Goal: Task Accomplishment & Management: Manage account settings

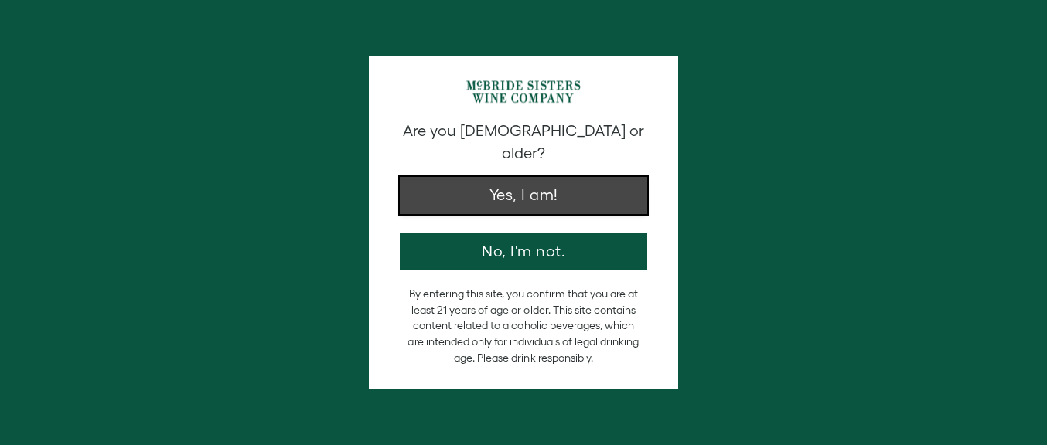
click at [518, 183] on button "Yes, I am!" at bounding box center [523, 195] width 247 height 37
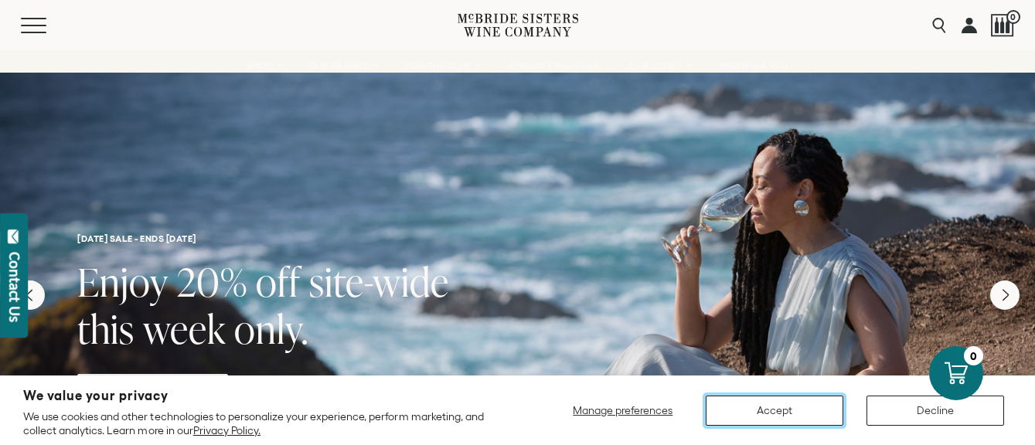
click at [800, 407] on button "Accept" at bounding box center [775, 411] width 138 height 30
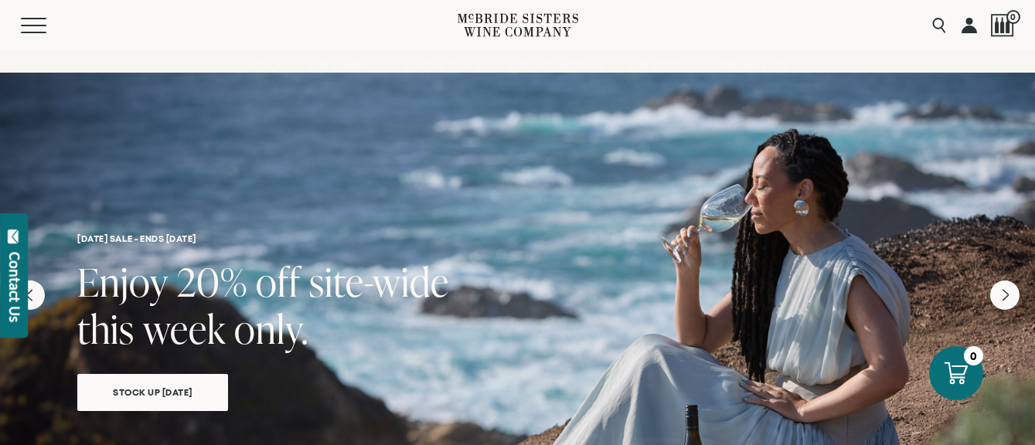
click at [971, 26] on link at bounding box center [969, 25] width 15 height 50
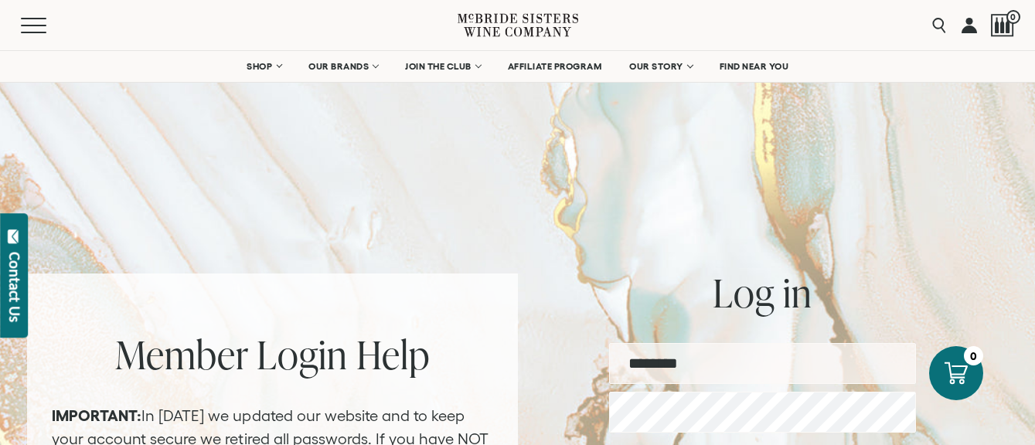
click at [747, 359] on input "email" at bounding box center [762, 363] width 307 height 41
type input "**********"
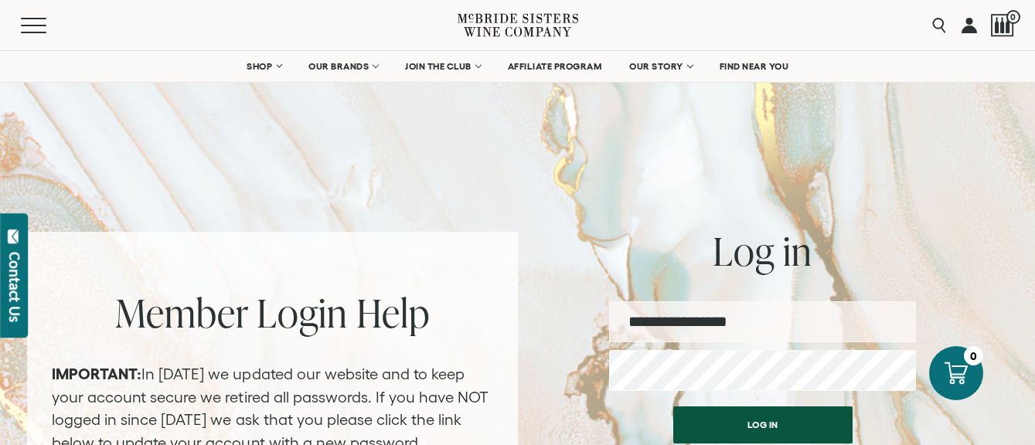
scroll to position [77, 0]
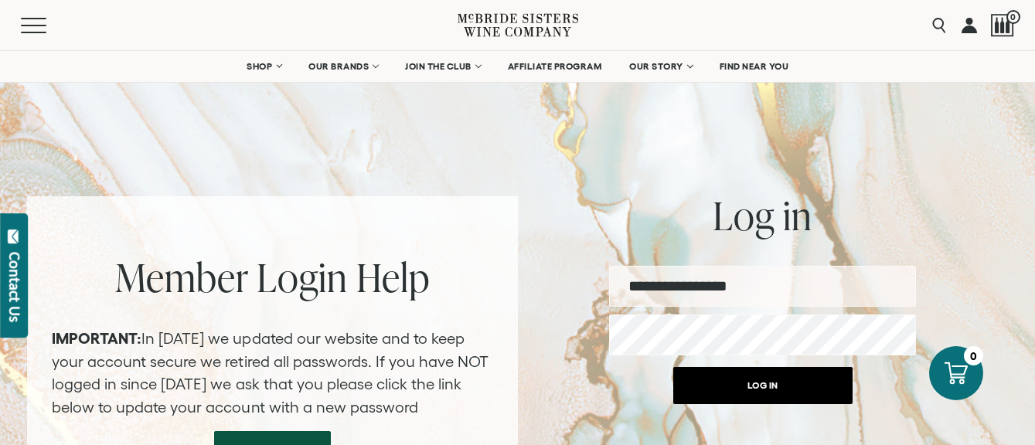
click at [760, 386] on button "Log in" at bounding box center [762, 385] width 179 height 37
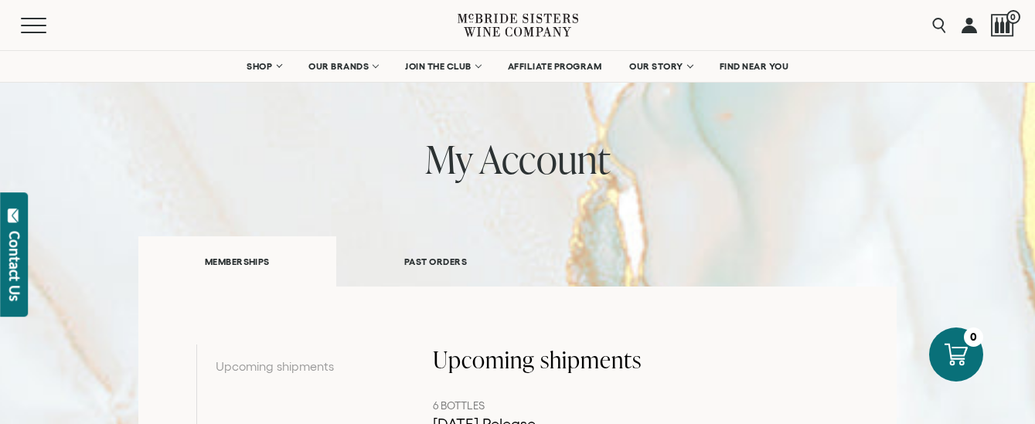
scroll to position [77, 0]
click at [444, 264] on link "PAST ORDERS" at bounding box center [435, 263] width 199 height 53
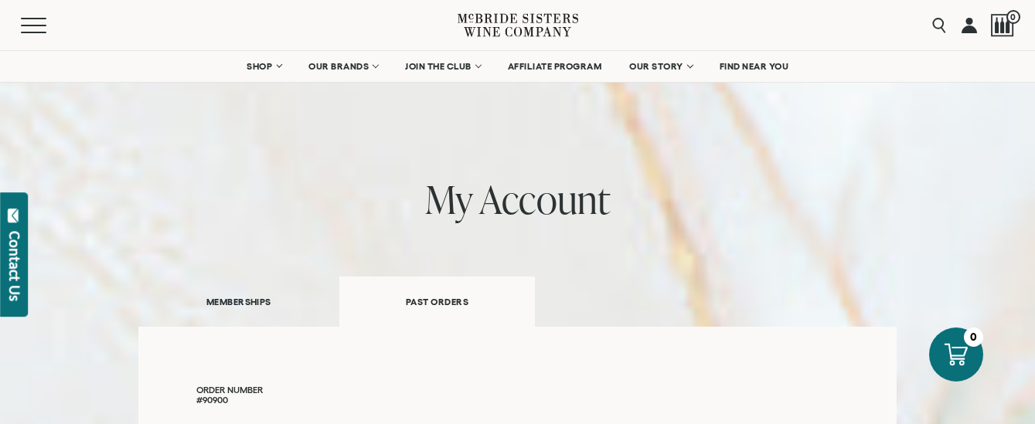
scroll to position [0, 0]
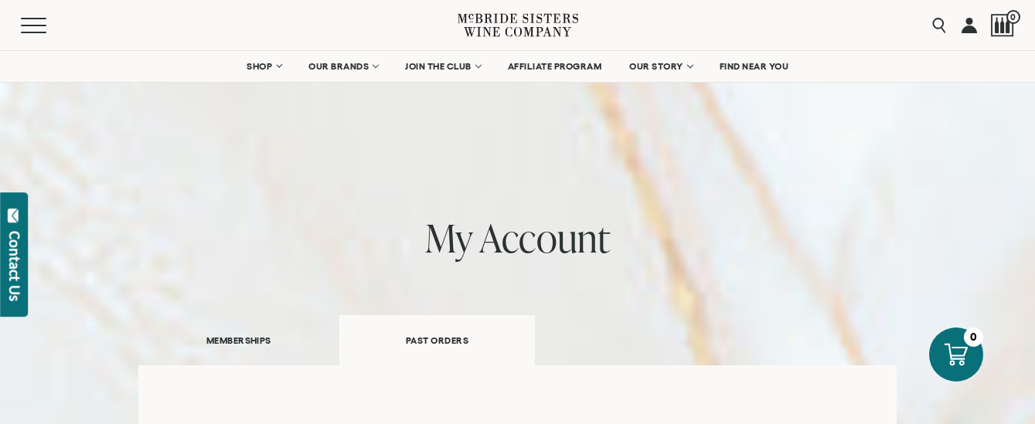
click at [247, 342] on link "MEMBERSHIPS" at bounding box center [238, 340] width 201 height 53
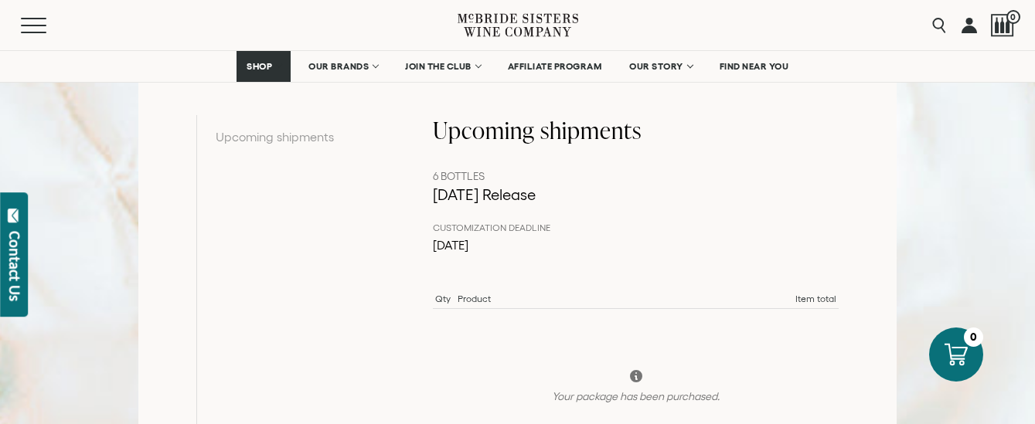
scroll to position [309, 0]
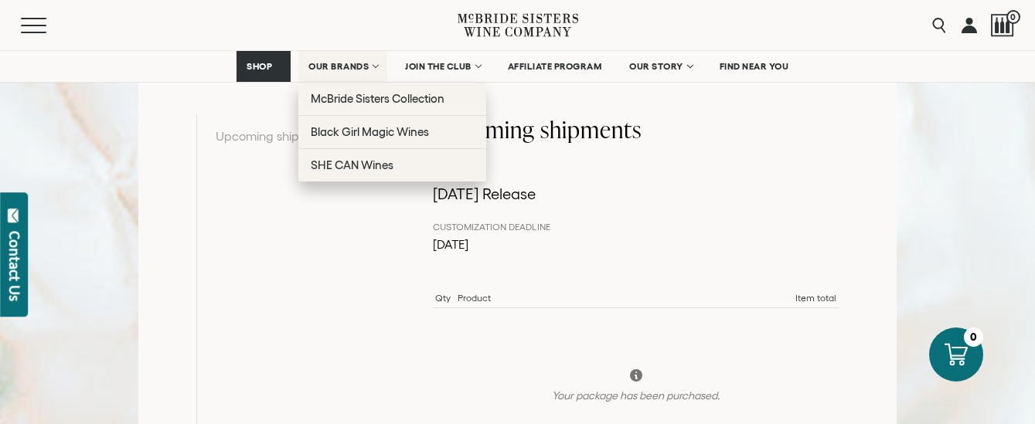
click at [339, 66] on span "OUR BRANDS" at bounding box center [338, 66] width 60 height 11
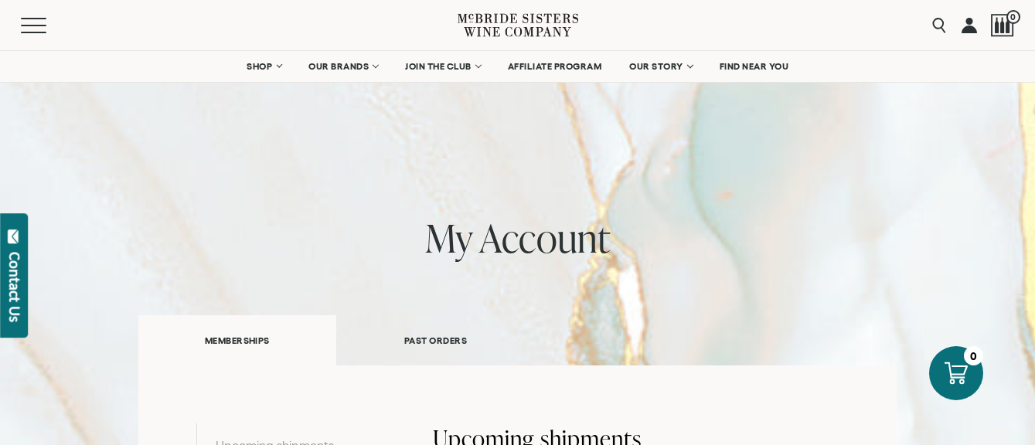
click at [434, 336] on link "PAST ORDERS" at bounding box center [435, 340] width 199 height 53
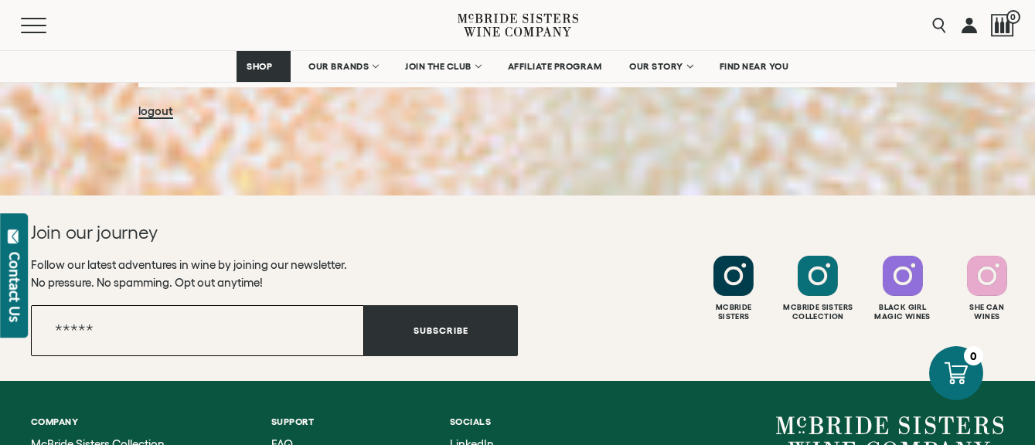
scroll to position [4797, 0]
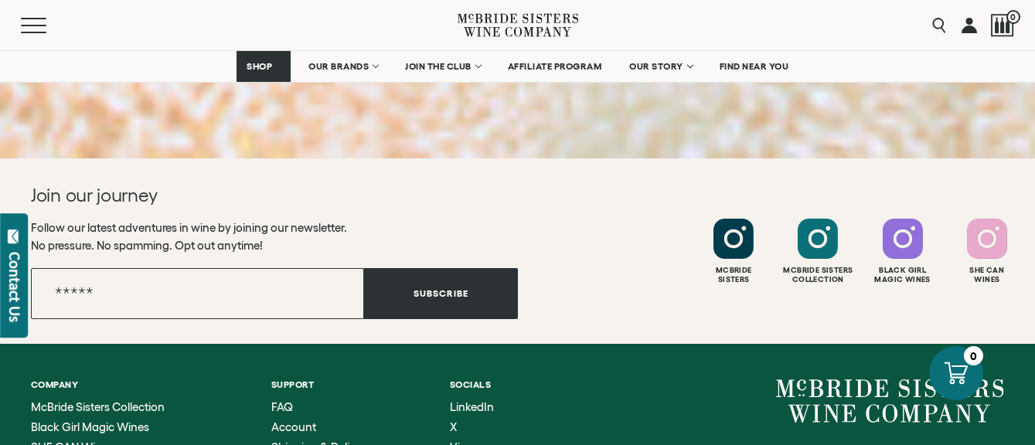
click at [308, 441] on span "Shipping & Delivery" at bounding box center [321, 447] width 100 height 13
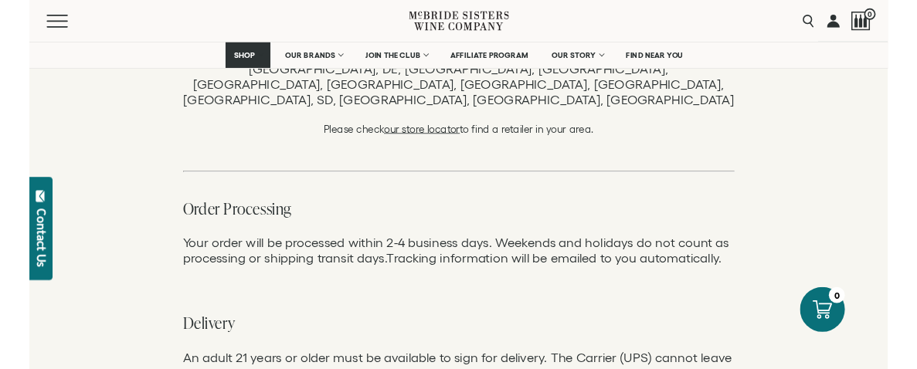
scroll to position [618, 0]
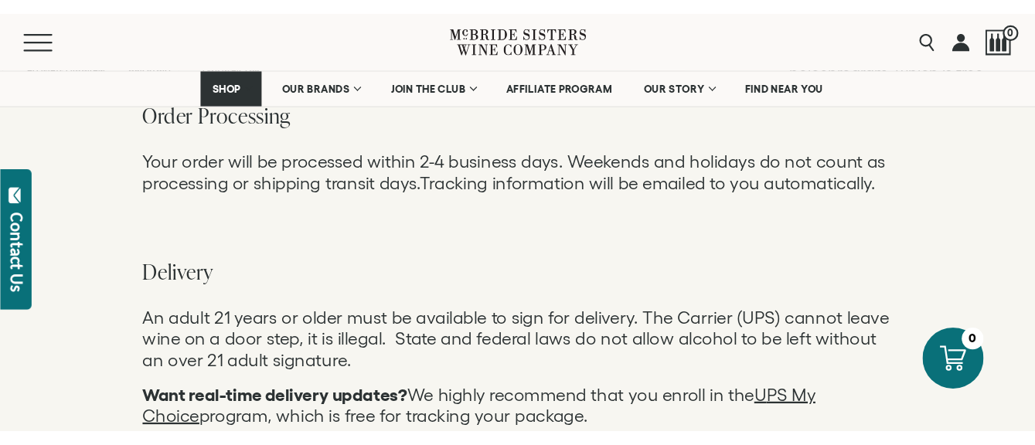
scroll to position [773, 0]
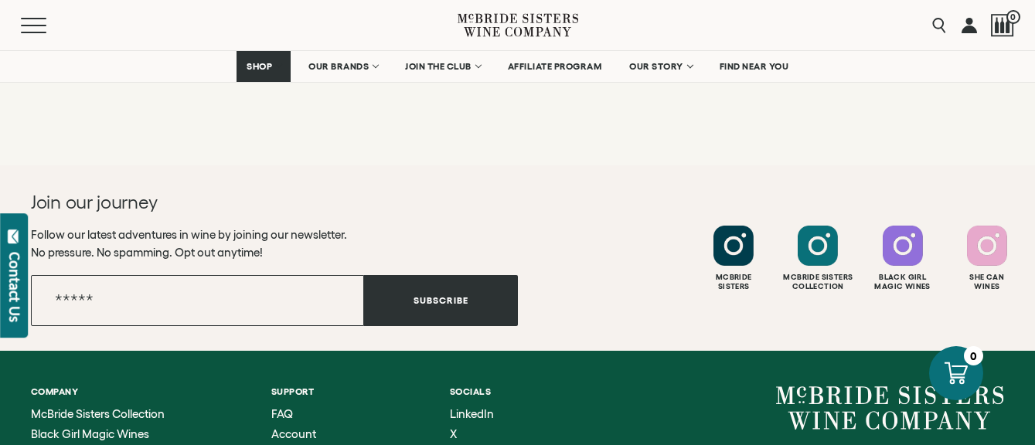
scroll to position [1700, 0]
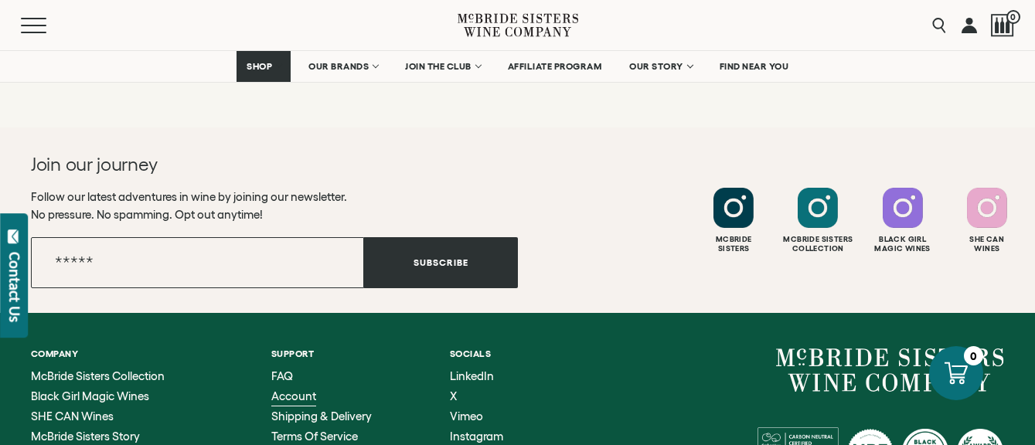
click at [308, 390] on span "Account" at bounding box center [293, 396] width 45 height 13
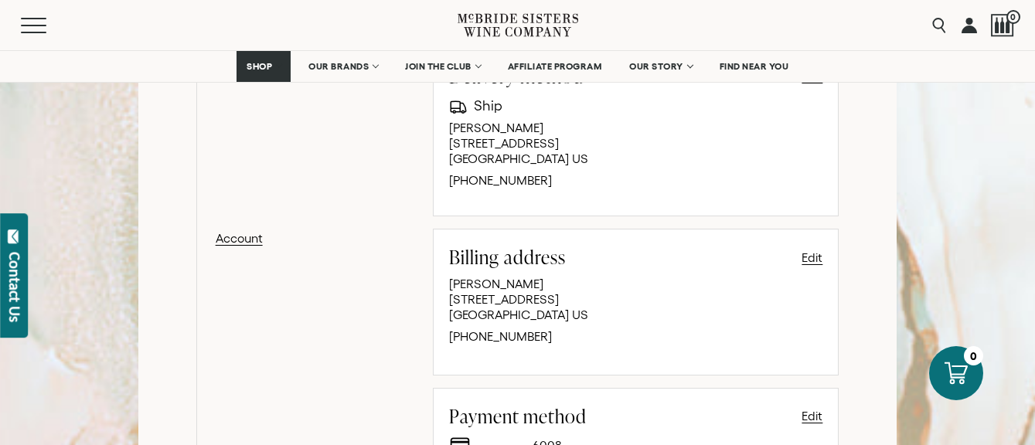
scroll to position [850, 0]
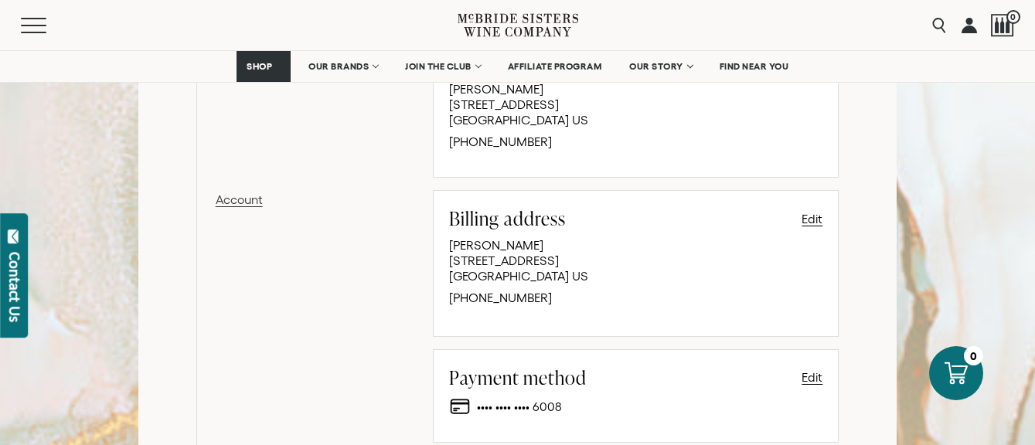
click at [247, 202] on link "Account" at bounding box center [296, 335] width 160 height 290
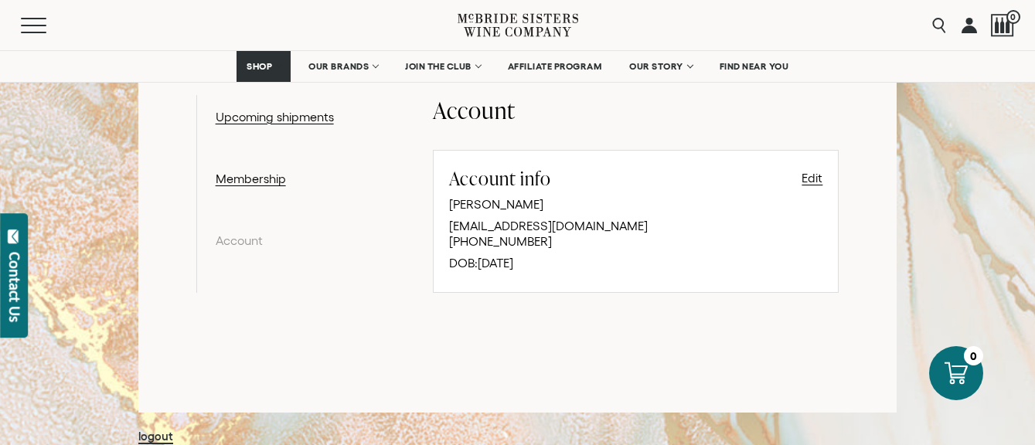
scroll to position [301, 0]
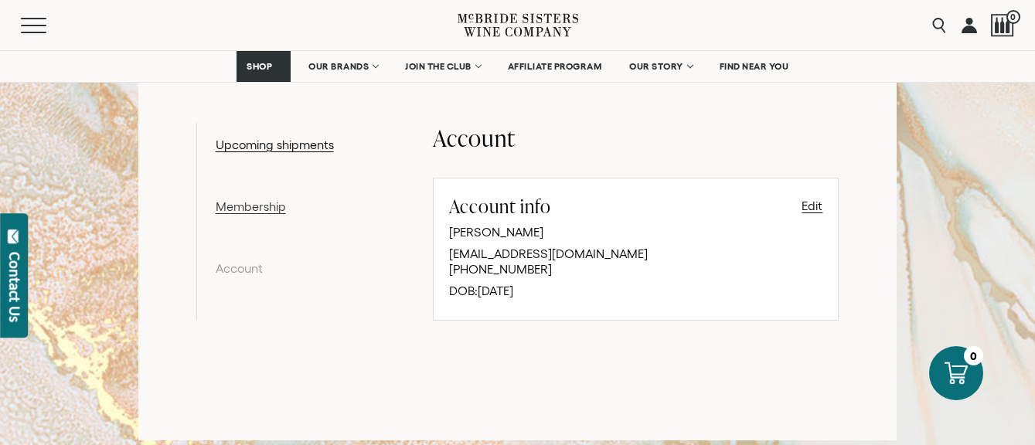
click at [261, 206] on link "Membership" at bounding box center [296, 221] width 160 height 49
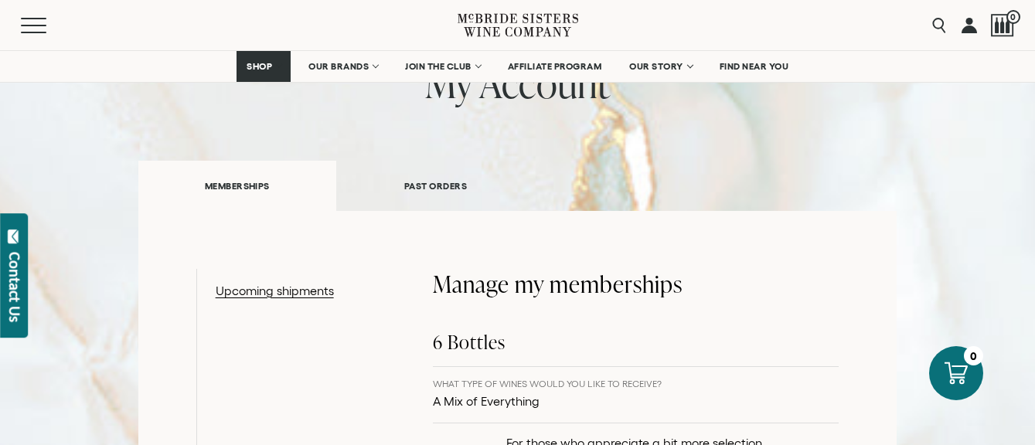
scroll to position [232, 0]
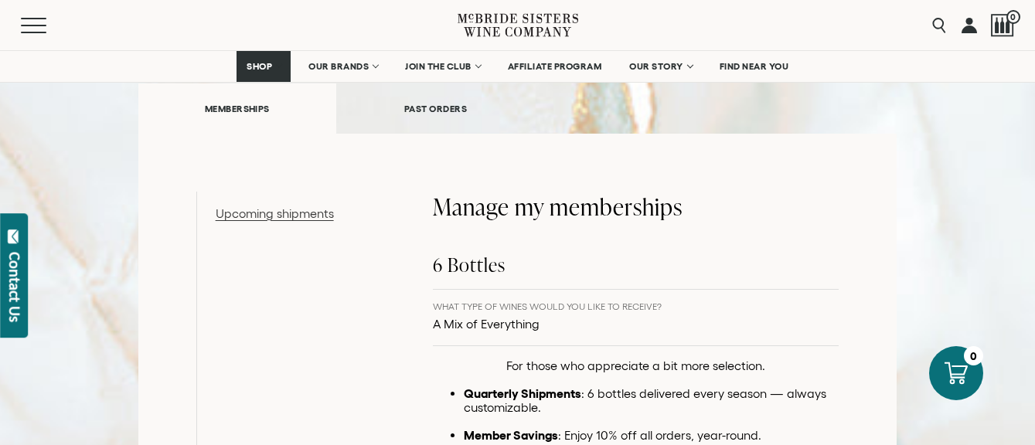
click at [282, 213] on link "Upcoming shipments" at bounding box center [296, 365] width 160 height 322
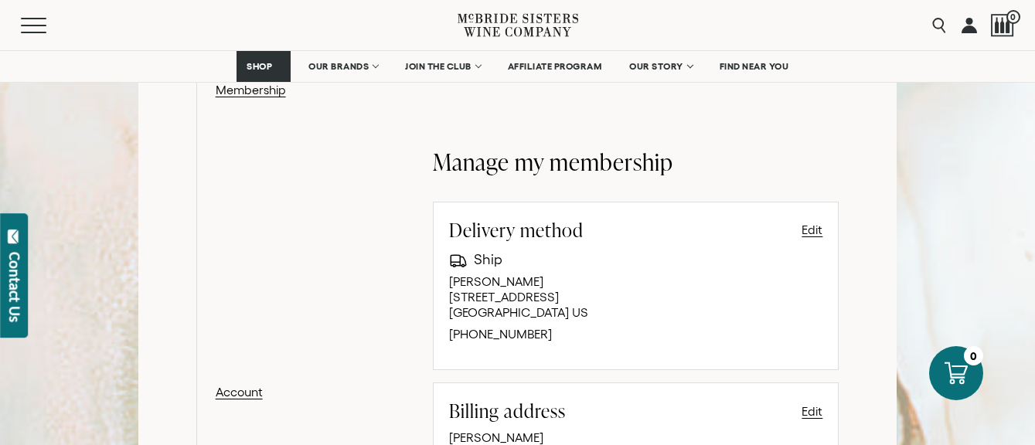
scroll to position [696, 0]
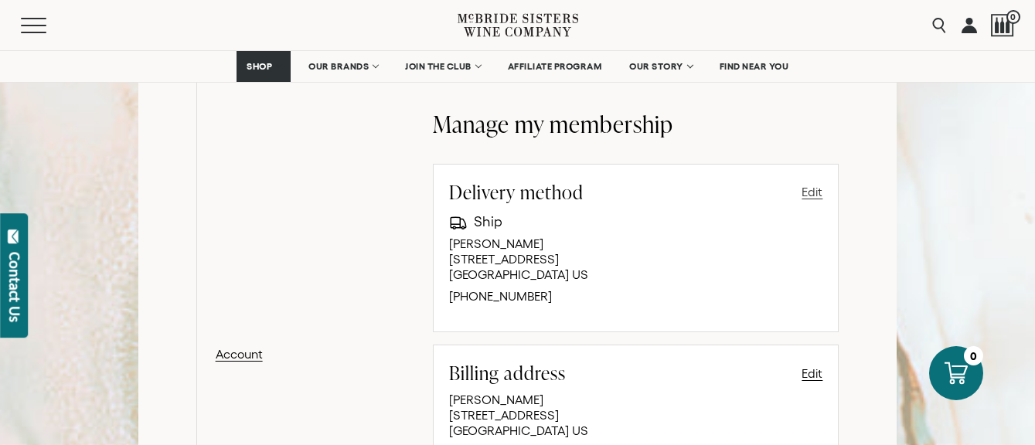
click at [812, 192] on button "Edit" at bounding box center [812, 191] width 21 height 19
select select "**"
select select "****"
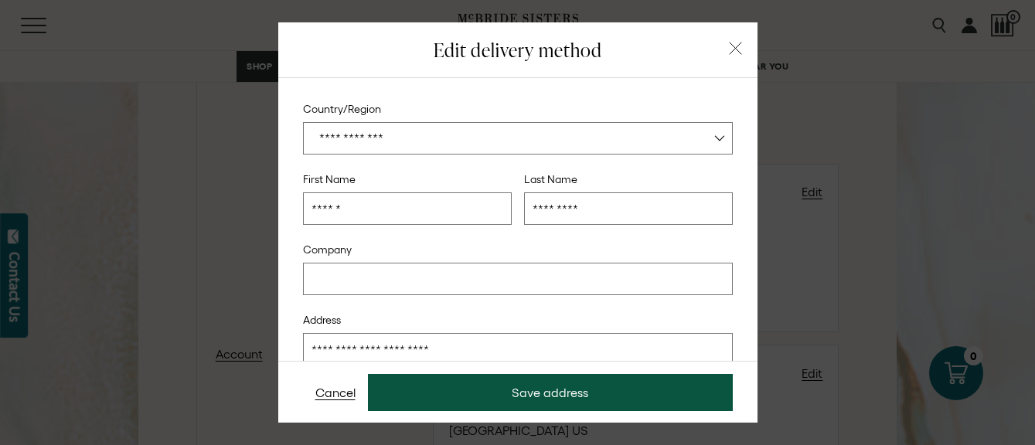
click at [729, 49] on icon "button" at bounding box center [736, 49] width 14 height 14
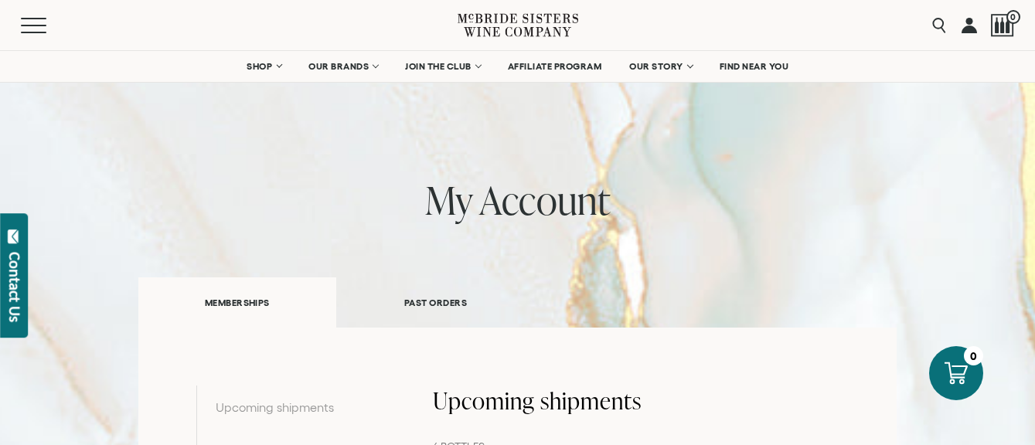
scroll to position [0, 0]
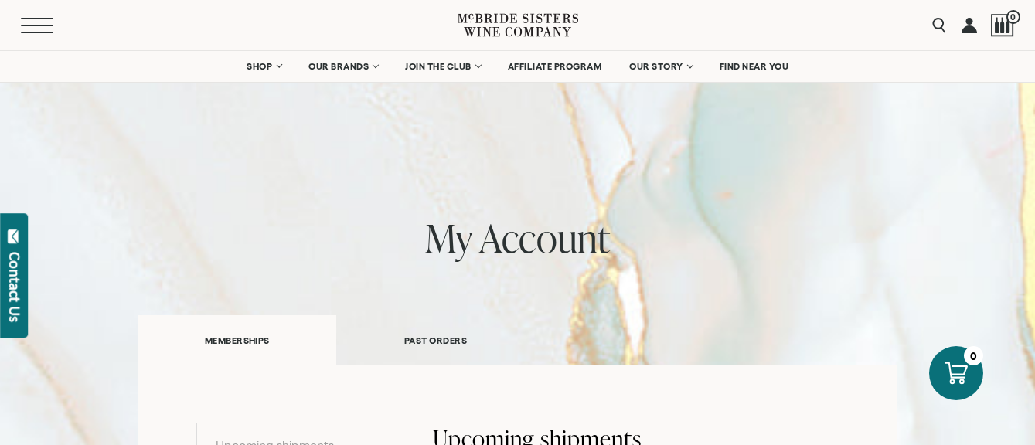
click at [39, 25] on span "Mobile Menu Trigger" at bounding box center [37, 26] width 32 height 2
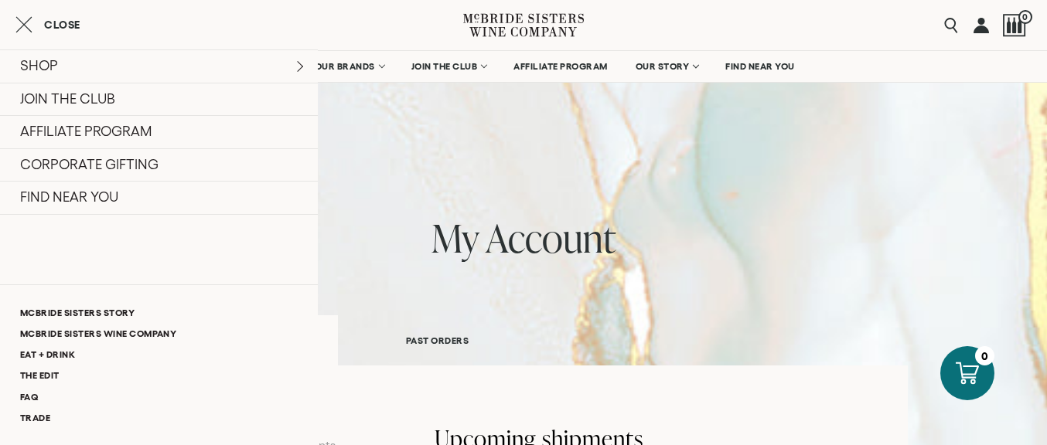
click at [60, 23] on span "Close" at bounding box center [62, 24] width 36 height 11
